Goal: Information Seeking & Learning: Compare options

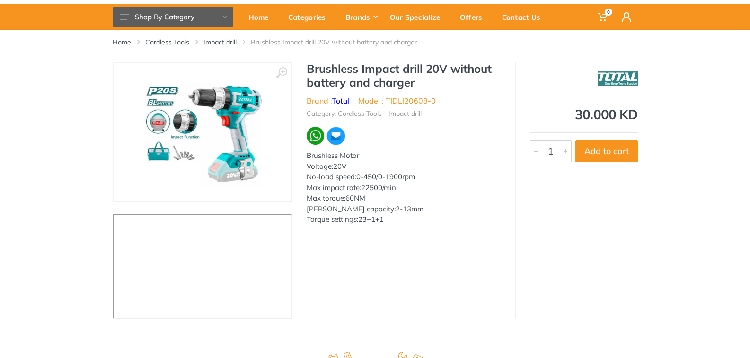
scroll to position [47, 0]
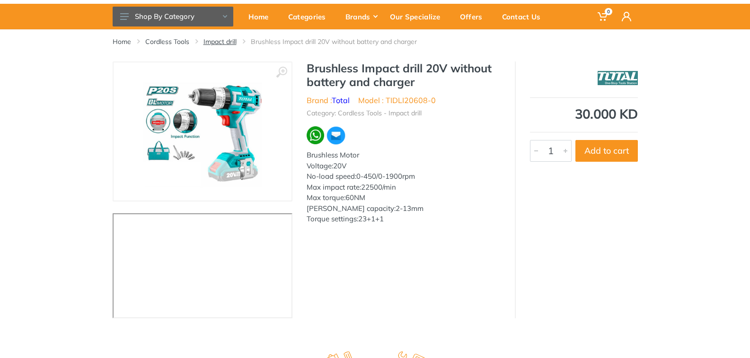
click at [218, 43] on link "Impact drill" at bounding box center [220, 41] width 33 height 9
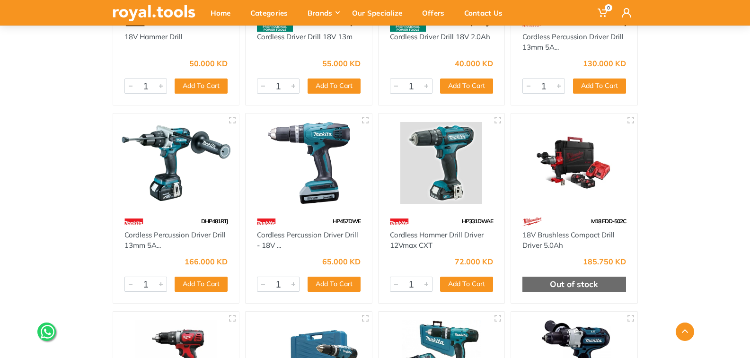
scroll to position [237, 0]
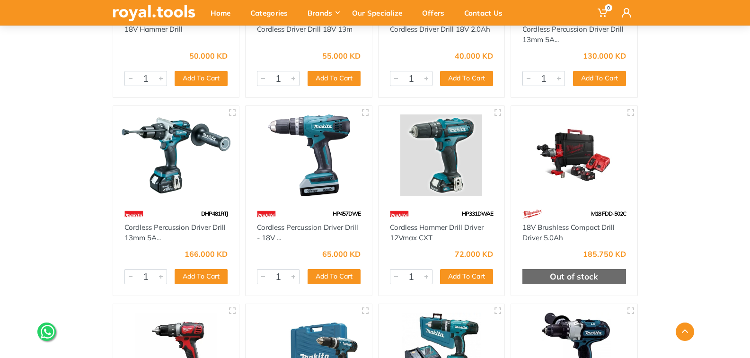
click at [598, 177] on img at bounding box center [574, 156] width 109 height 82
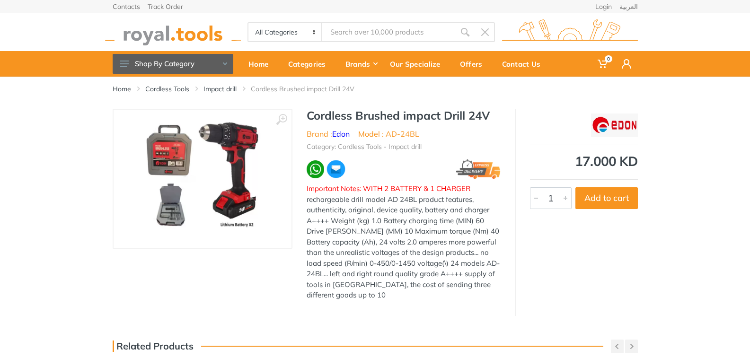
click at [218, 158] on img at bounding box center [202, 178] width 119 height 119
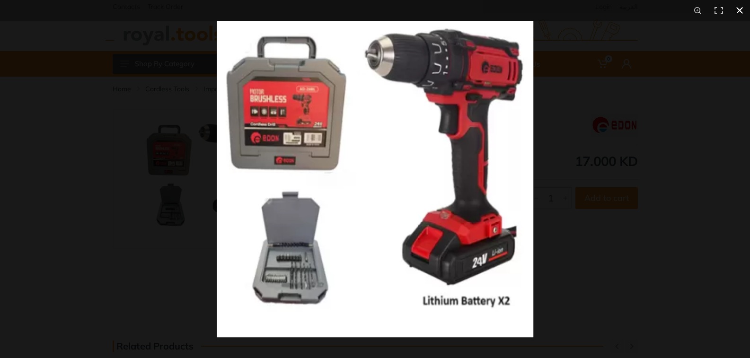
click at [666, 283] on div at bounding box center [592, 200] width 750 height 358
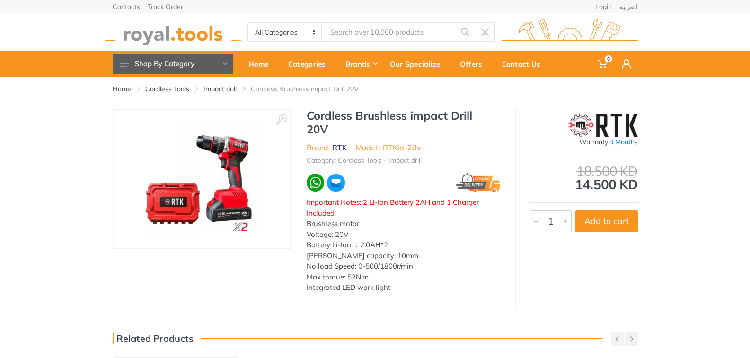
click at [230, 177] on img at bounding box center [202, 178] width 119 height 119
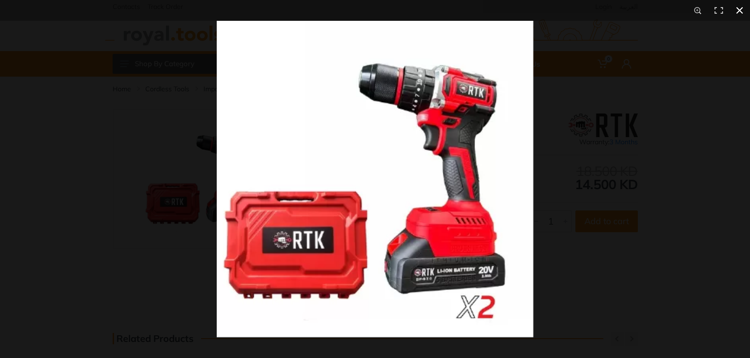
click at [695, 250] on div at bounding box center [592, 200] width 750 height 358
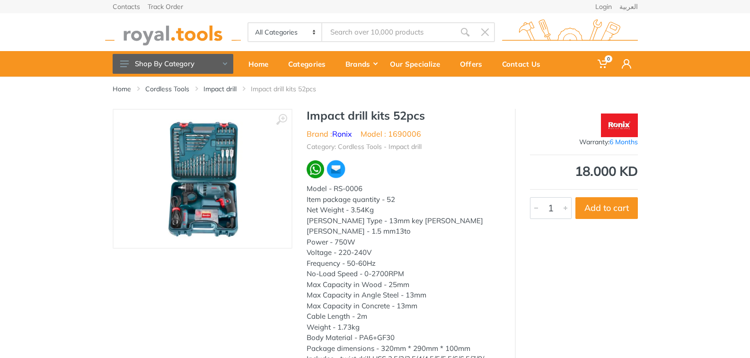
click at [173, 206] on img at bounding box center [202, 178] width 119 height 119
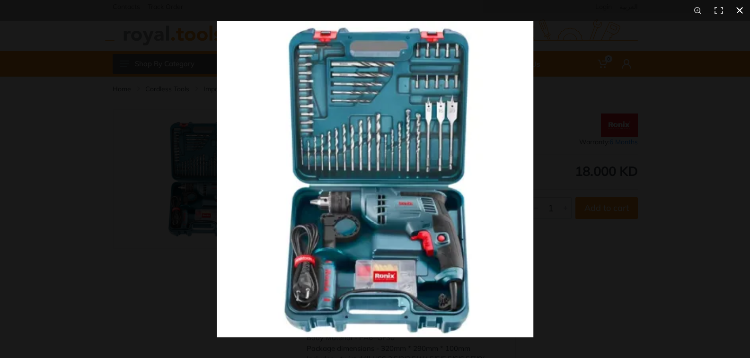
click at [675, 221] on div at bounding box center [592, 200] width 750 height 358
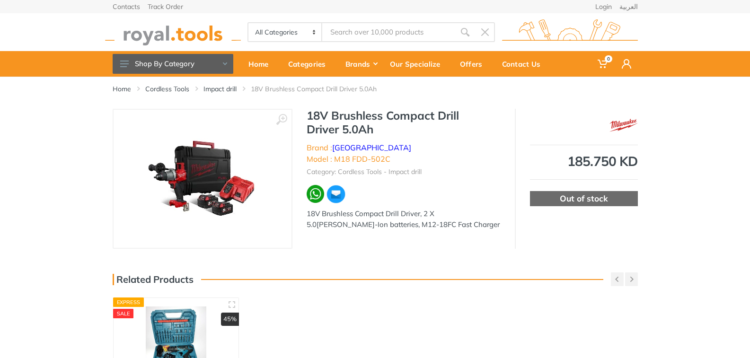
click at [207, 186] on img at bounding box center [202, 179] width 118 height 118
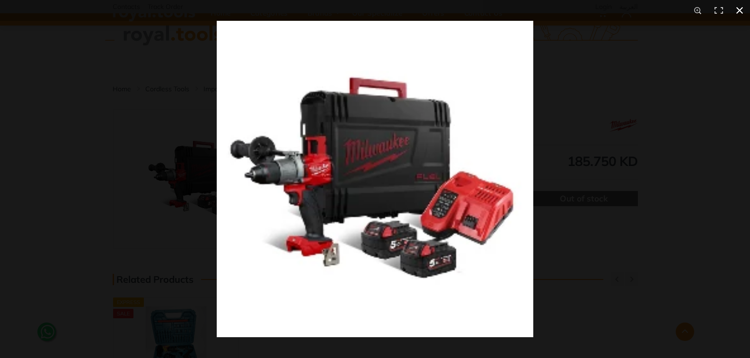
scroll to position [313, 0]
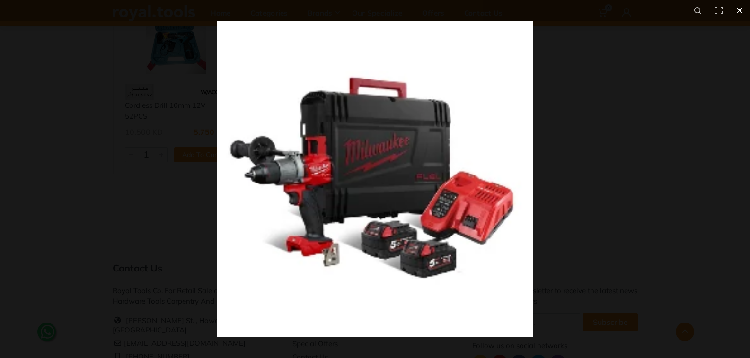
click at [737, 174] on div at bounding box center [592, 200] width 750 height 358
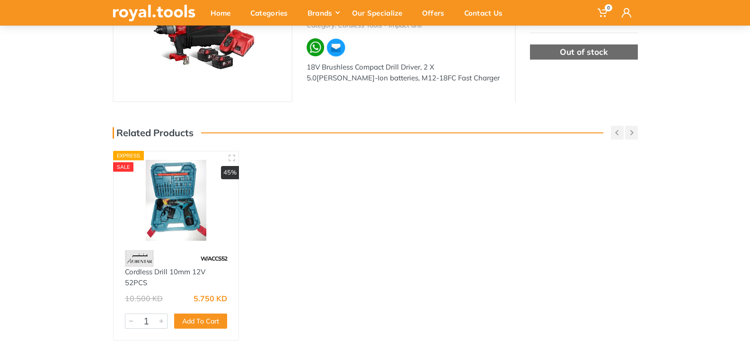
scroll to position [219, 0]
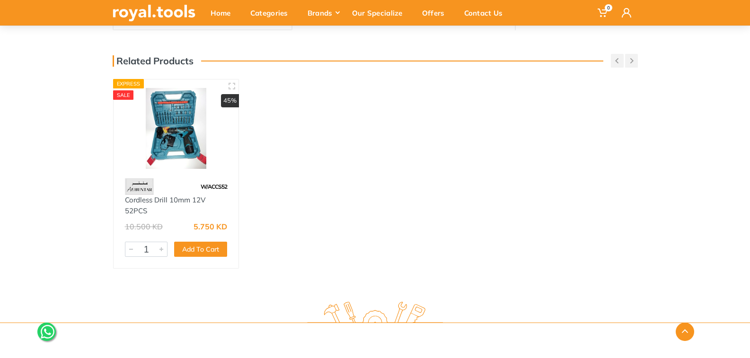
click at [180, 138] on img at bounding box center [176, 128] width 108 height 81
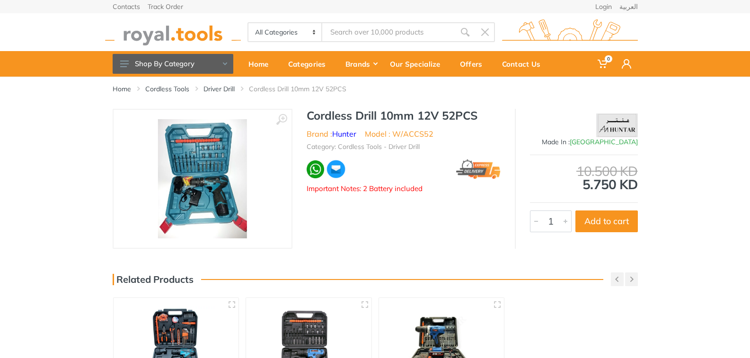
click at [217, 198] on img at bounding box center [202, 178] width 89 height 119
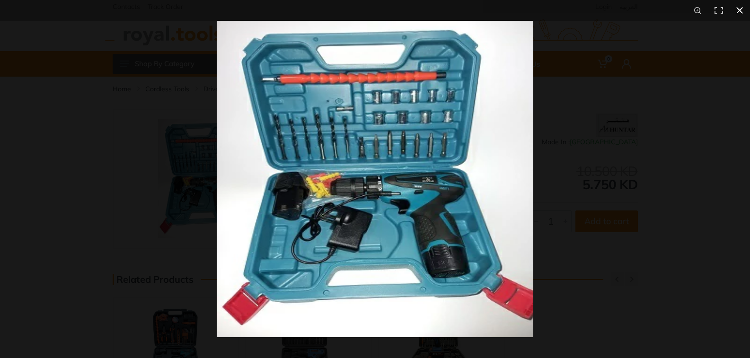
click at [615, 178] on div at bounding box center [592, 200] width 750 height 358
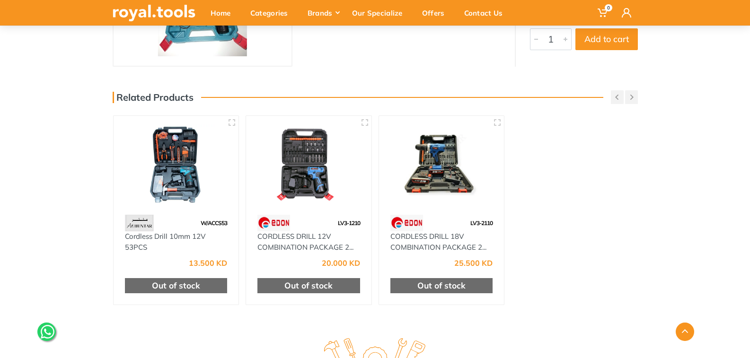
scroll to position [189, 0]
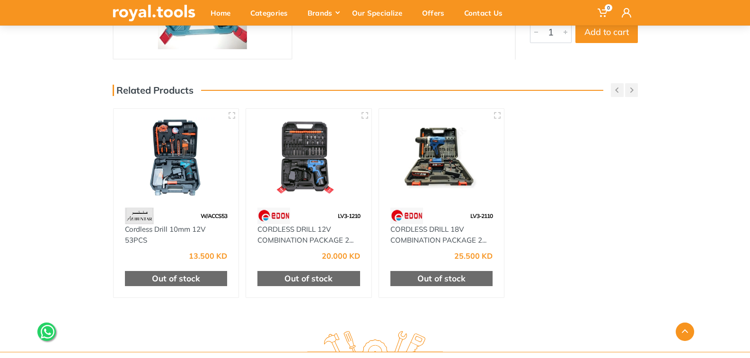
click at [458, 157] on img at bounding box center [442, 157] width 108 height 81
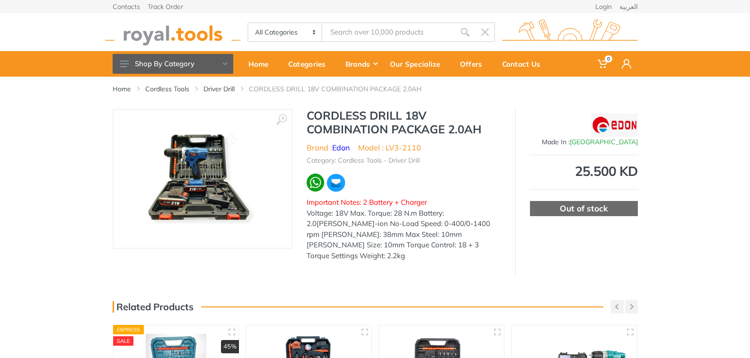
click at [196, 176] on img at bounding box center [202, 178] width 120 height 119
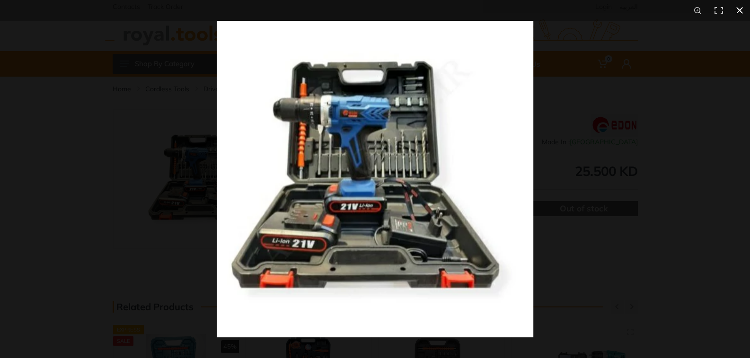
click at [656, 269] on div at bounding box center [592, 200] width 750 height 358
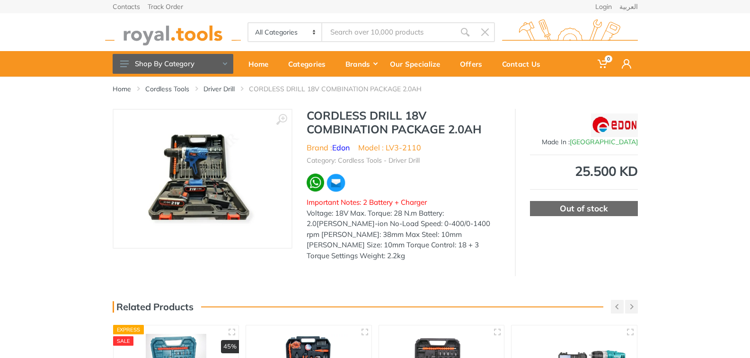
click at [148, 34] on img at bounding box center [173, 32] width 136 height 26
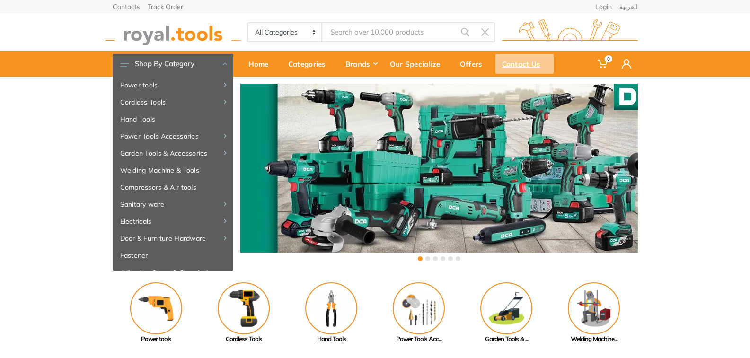
click at [514, 66] on div "Contact Us" at bounding box center [525, 64] width 58 height 20
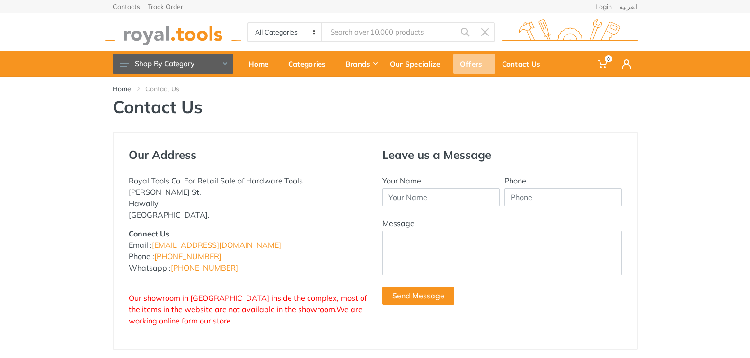
click at [472, 64] on div "Offers" at bounding box center [474, 64] width 42 height 20
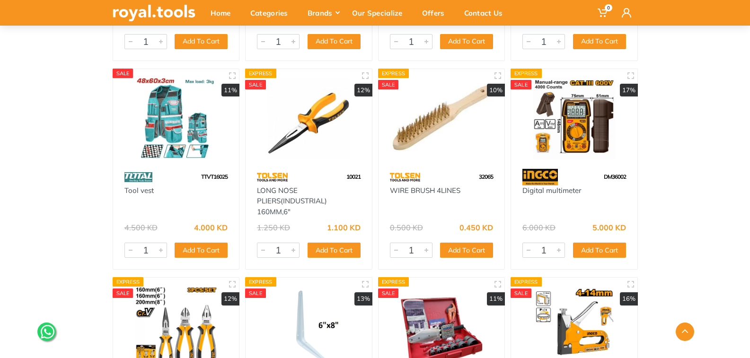
scroll to position [9087, 0]
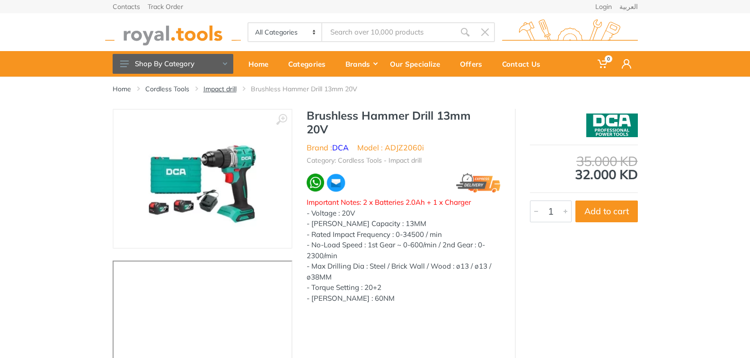
click at [220, 87] on link "Impact drill" at bounding box center [220, 88] width 33 height 9
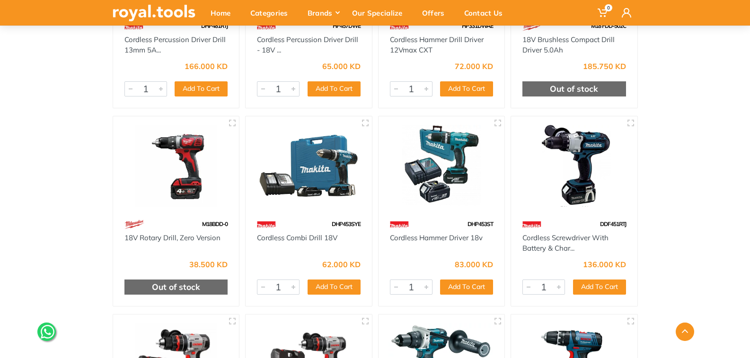
scroll to position [426, 0]
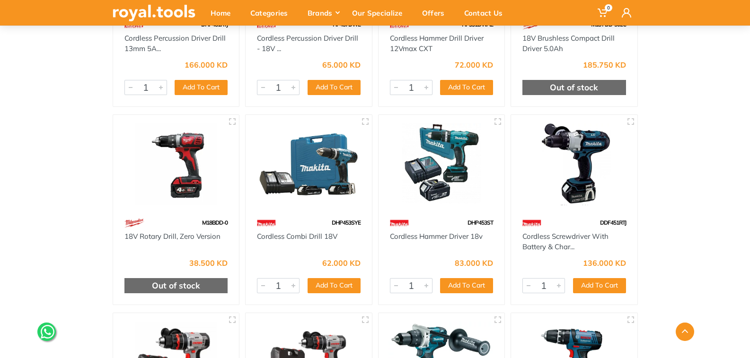
click at [195, 169] on img at bounding box center [176, 165] width 109 height 82
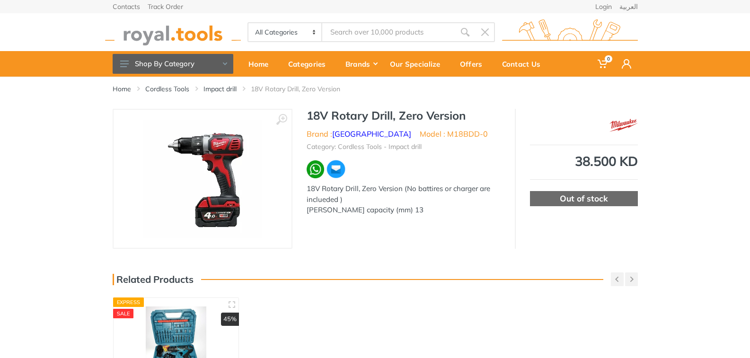
click at [239, 187] on img at bounding box center [202, 179] width 118 height 118
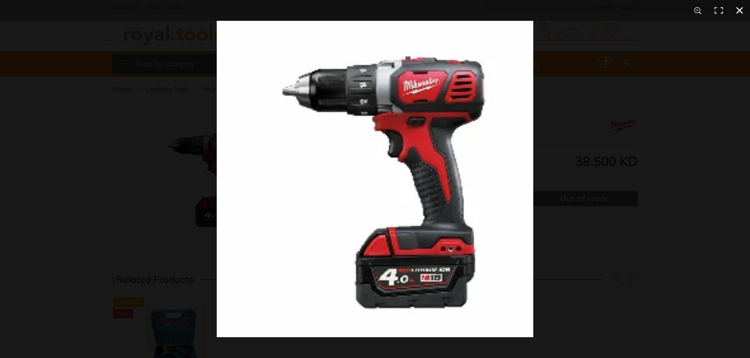
click at [723, 78] on div at bounding box center [592, 200] width 750 height 358
